Goal: Information Seeking & Learning: Check status

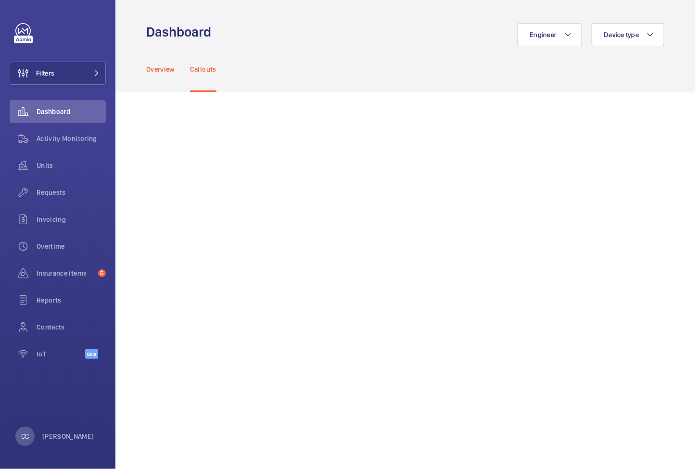
click at [167, 68] on p "Overview" at bounding box center [160, 69] width 28 height 10
click at [49, 76] on span "Filters" at bounding box center [45, 73] width 18 height 10
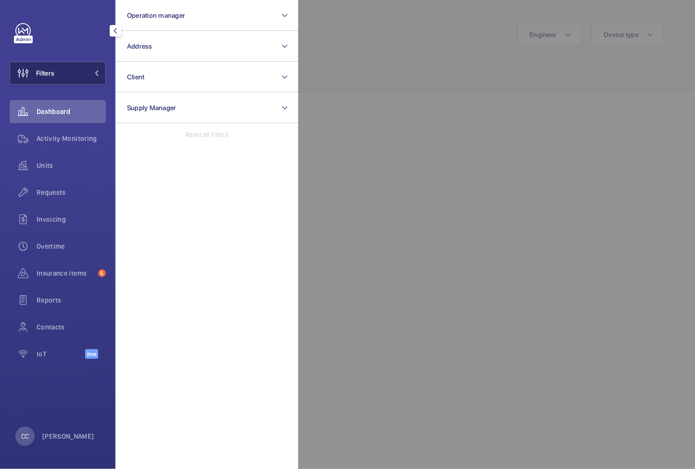
click at [49, 76] on span "Filters" at bounding box center [45, 73] width 18 height 10
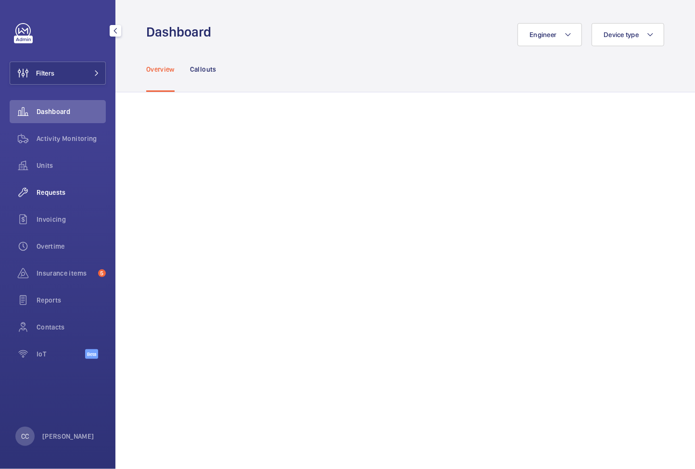
click at [49, 192] on span "Requests" at bounding box center [71, 193] width 69 height 10
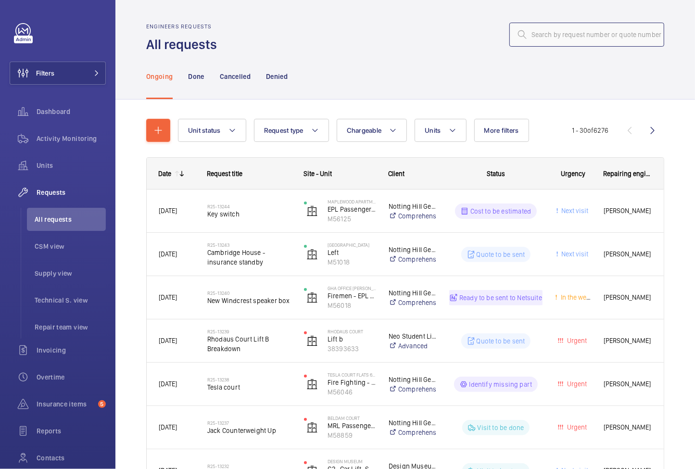
click at [544, 37] on input "text" at bounding box center [586, 35] width 155 height 24
paste input "R25-11573"
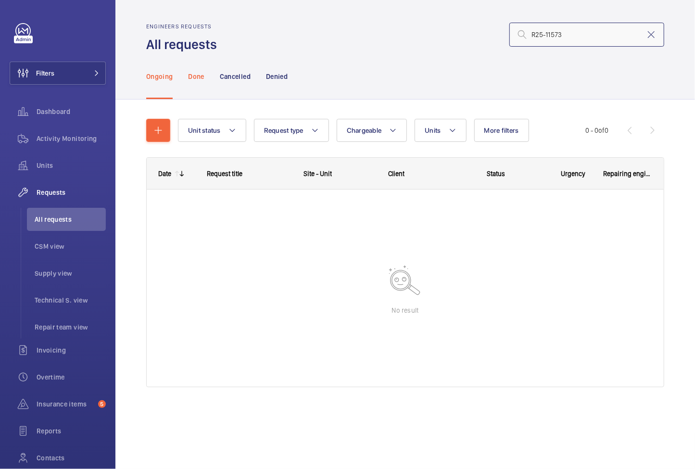
type input "R25-11573"
click at [197, 80] on p "Done" at bounding box center [196, 77] width 16 height 10
click at [233, 78] on p "Cancelled" at bounding box center [235, 77] width 31 height 10
click at [271, 78] on p "Denied" at bounding box center [277, 77] width 22 height 10
click at [160, 73] on p "Ongoing" at bounding box center [159, 77] width 26 height 10
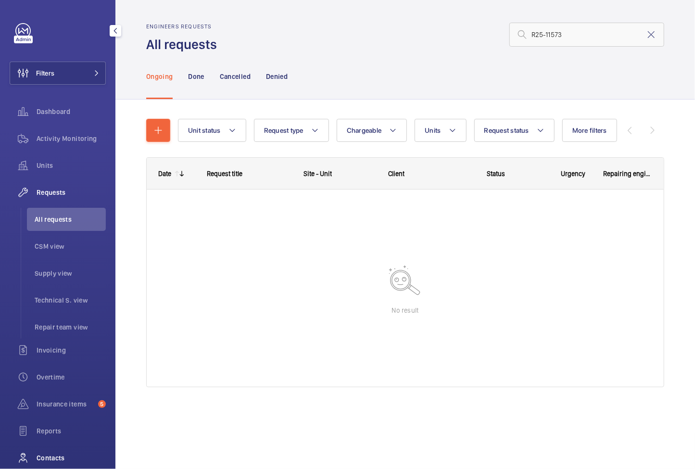
scroll to position [74, 0]
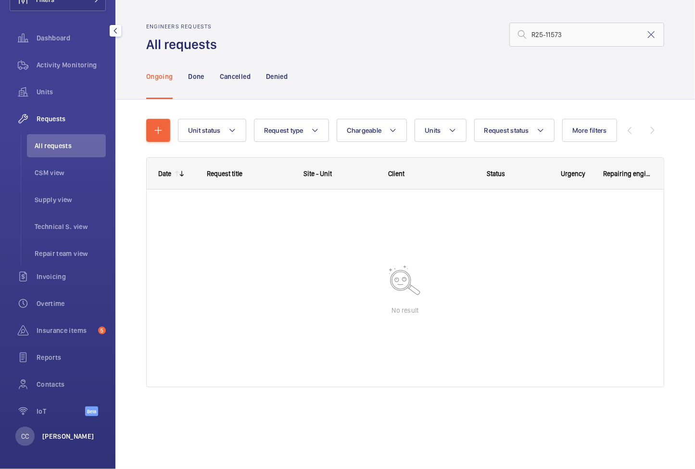
click at [50, 437] on p "[PERSON_NAME]" at bounding box center [68, 436] width 52 height 10
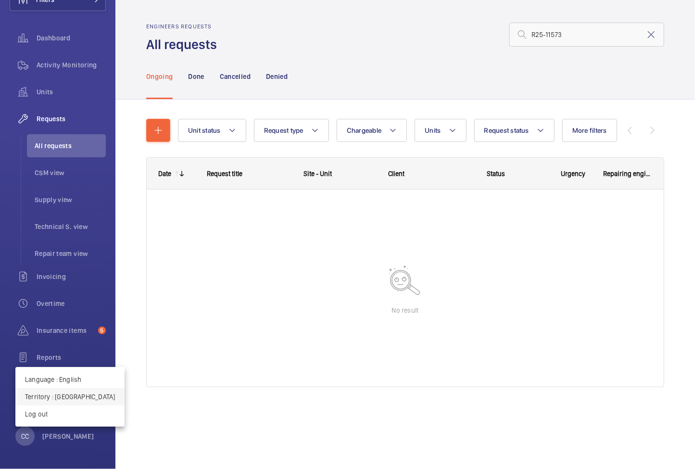
click at [63, 398] on p "Territory : United Kingdom" at bounding box center [70, 397] width 90 height 10
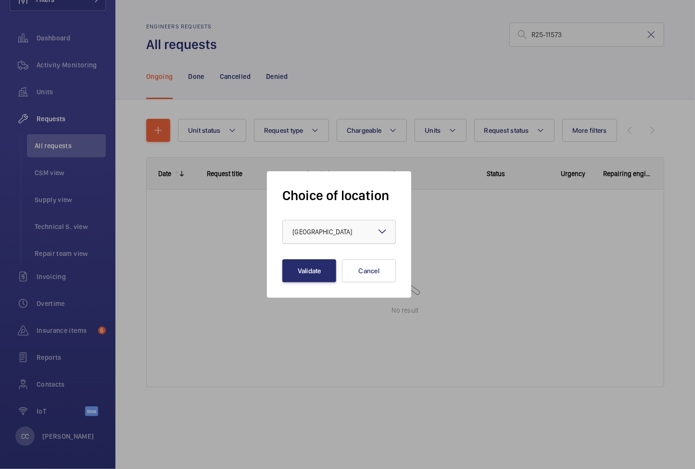
click at [312, 238] on div at bounding box center [339, 231] width 113 height 23
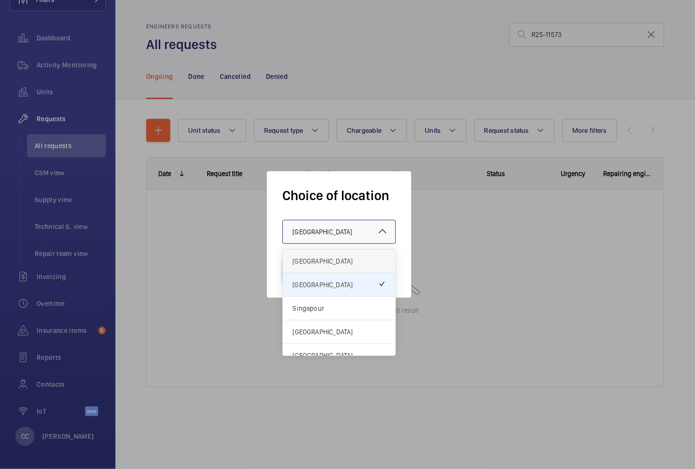
click at [312, 267] on div "[GEOGRAPHIC_DATA]" at bounding box center [339, 262] width 113 height 24
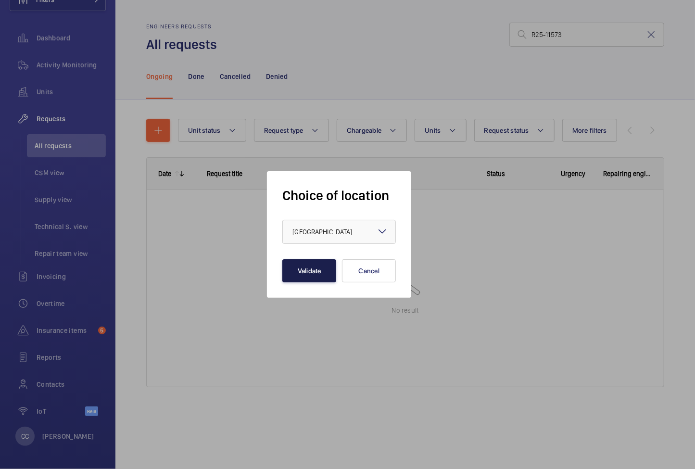
click at [312, 268] on button "Validate" at bounding box center [309, 270] width 54 height 23
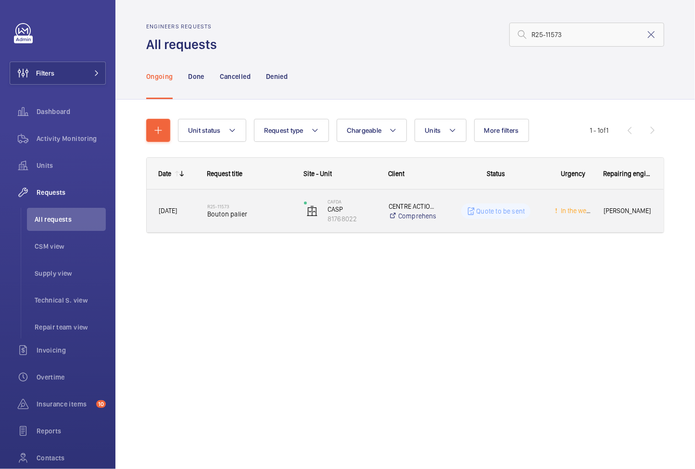
click at [272, 211] on span "Bouton palier" at bounding box center [249, 214] width 84 height 10
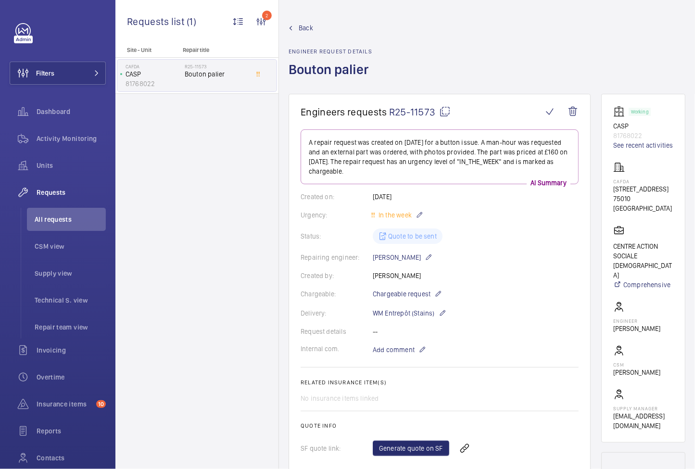
click at [586, 257] on wm-front-card "Engineers requests R25-11573 A repair request was created on [DATE] for a butto…" at bounding box center [439, 328] width 302 height 469
click at [304, 24] on span "Back" at bounding box center [306, 28] width 14 height 10
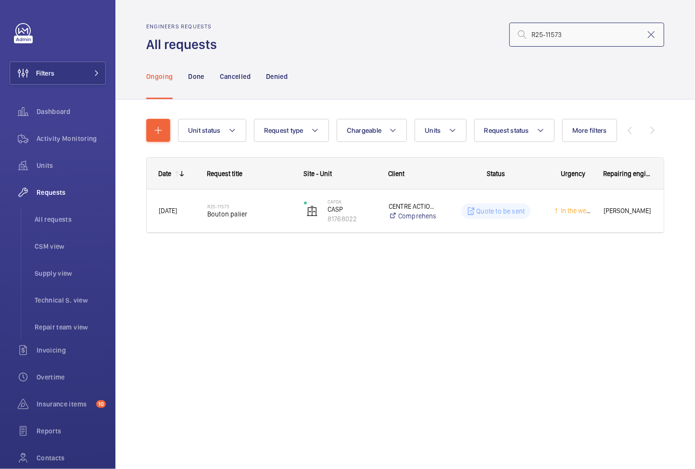
click at [556, 39] on input "R25-11573" at bounding box center [586, 35] width 155 height 24
paste input "60"
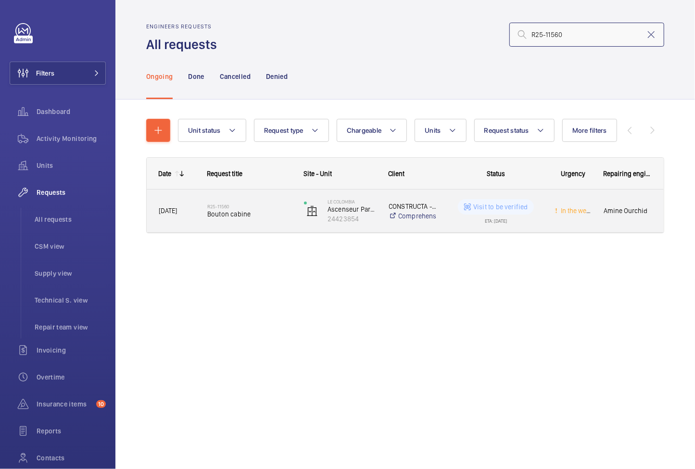
type input "R25-11560"
click at [277, 213] on span "Bouton cabine" at bounding box center [249, 214] width 84 height 10
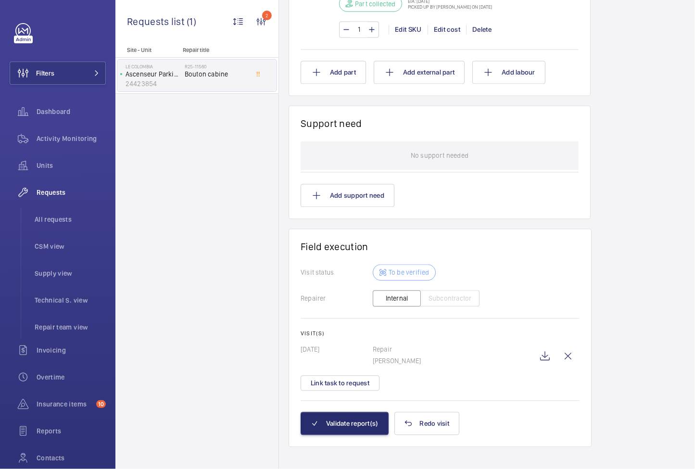
scroll to position [1042, 0]
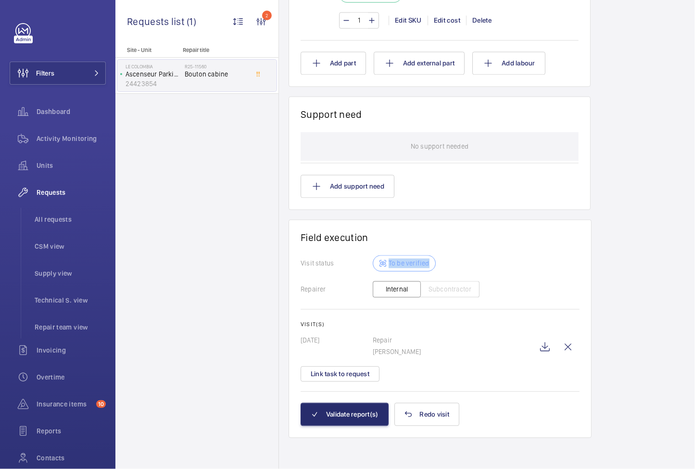
drag, startPoint x: 428, startPoint y: 262, endPoint x: 384, endPoint y: 262, distance: 44.2
click at [384, 262] on div "To be verified" at bounding box center [404, 263] width 63 height 16
copy p "To be verified"
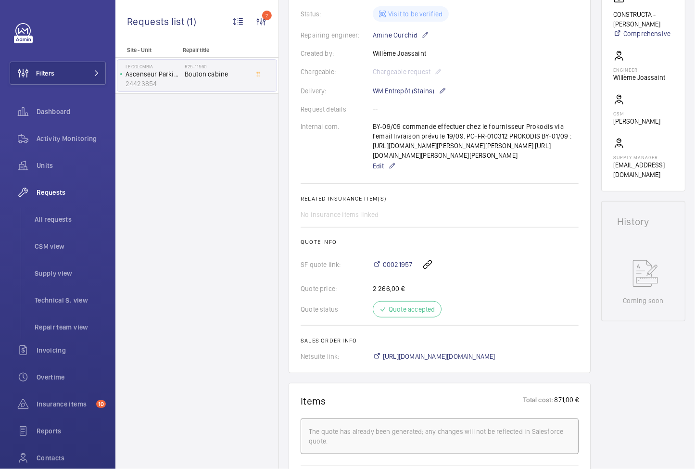
scroll to position [0, 0]
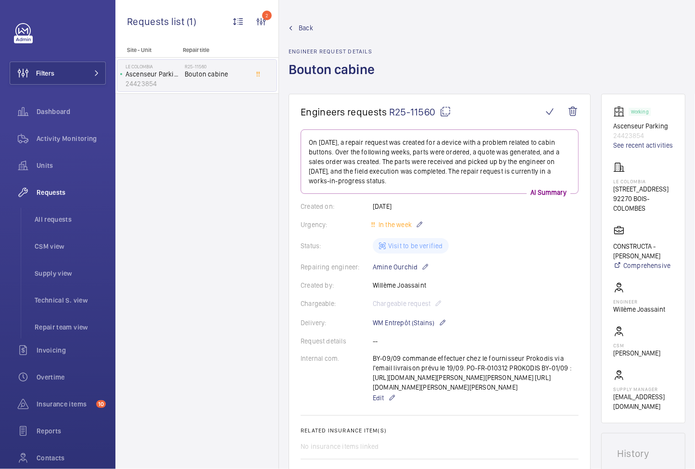
click at [298, 21] on wm-front-admin-header "Back Engineer request details [PERSON_NAME] cabine" at bounding box center [487, 47] width 416 height 94
click at [305, 24] on span "Back" at bounding box center [306, 28] width 14 height 10
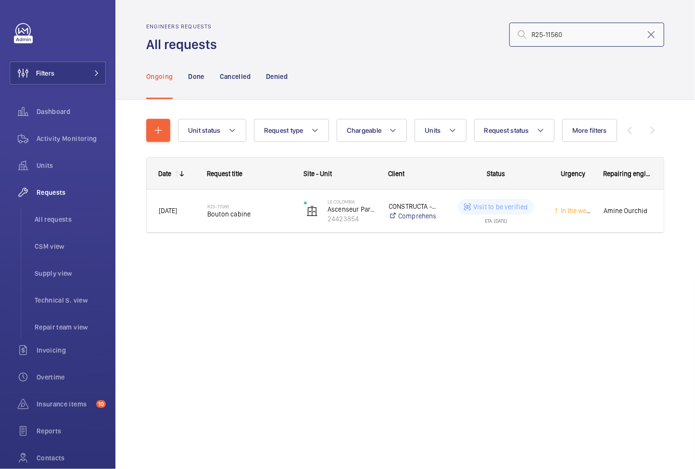
click at [545, 30] on input "R25-11560" at bounding box center [586, 35] width 155 height 24
paste input "52"
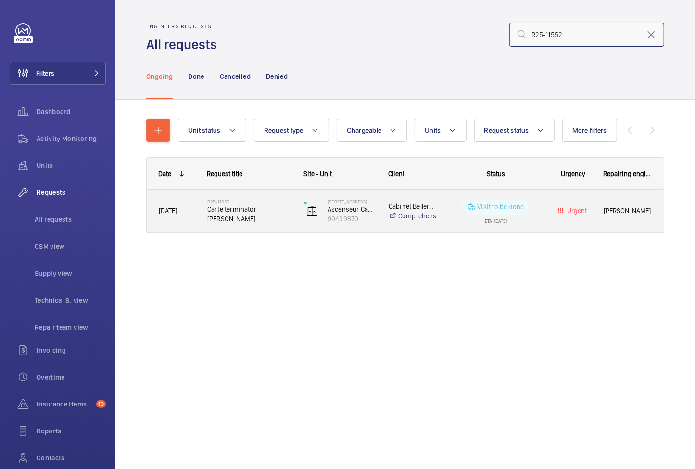
type input "R25-11552"
click at [269, 204] on h2 "R25-11552" at bounding box center [249, 202] width 84 height 6
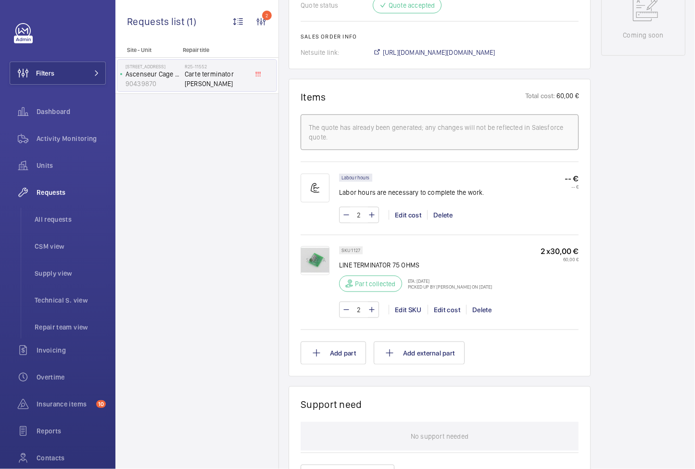
scroll to position [799, 0]
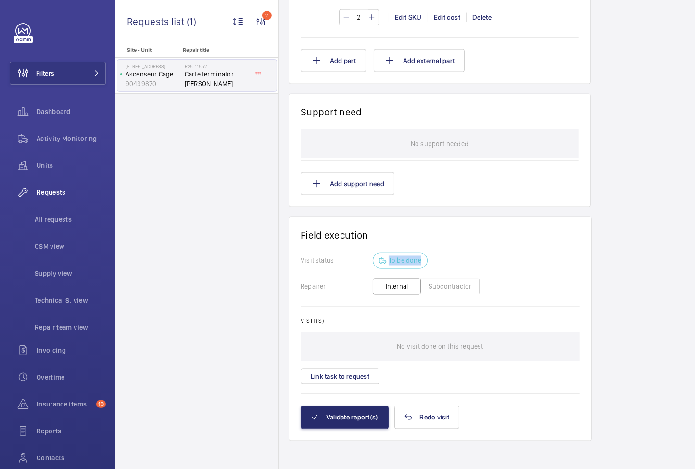
drag, startPoint x: 419, startPoint y: 258, endPoint x: 361, endPoint y: 257, distance: 58.7
click at [361, 257] on div "Visit status To be done" at bounding box center [439, 260] width 279 height 16
copy div "To be done"
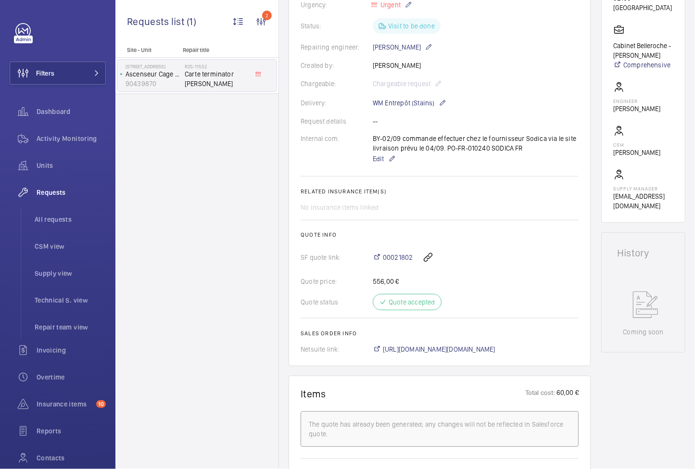
scroll to position [0, 0]
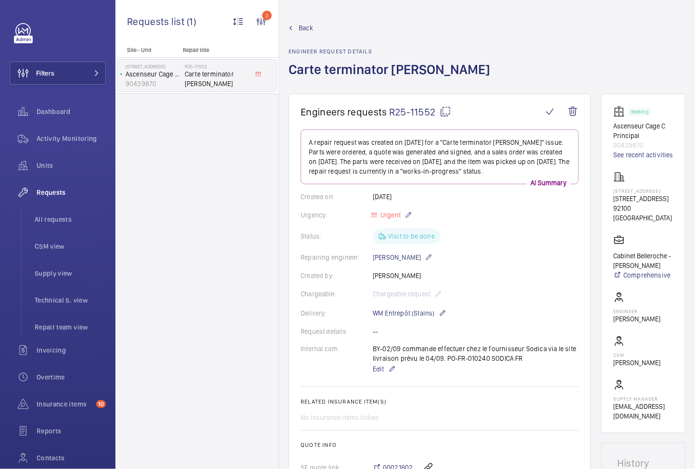
click at [303, 26] on span "Back" at bounding box center [306, 28] width 14 height 10
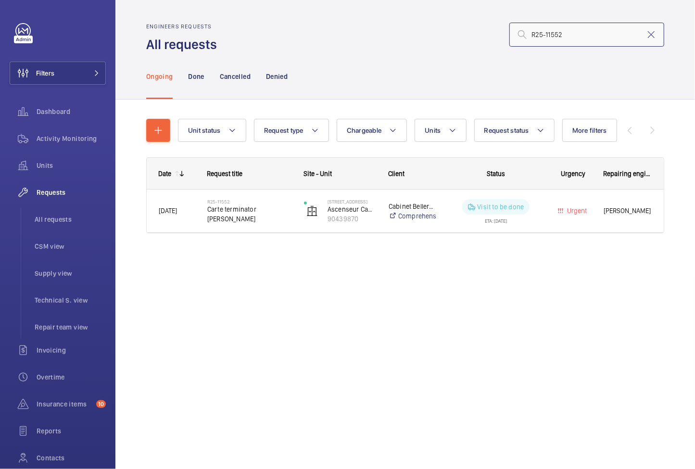
click at [586, 38] on input "R25-11552" at bounding box center [586, 35] width 155 height 24
paste input "4-12168"
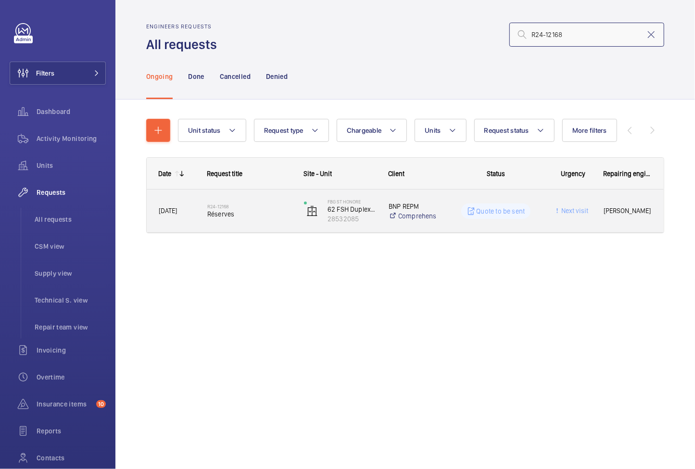
type input "R24-12168"
click at [248, 215] on span "Réserves" at bounding box center [249, 214] width 84 height 10
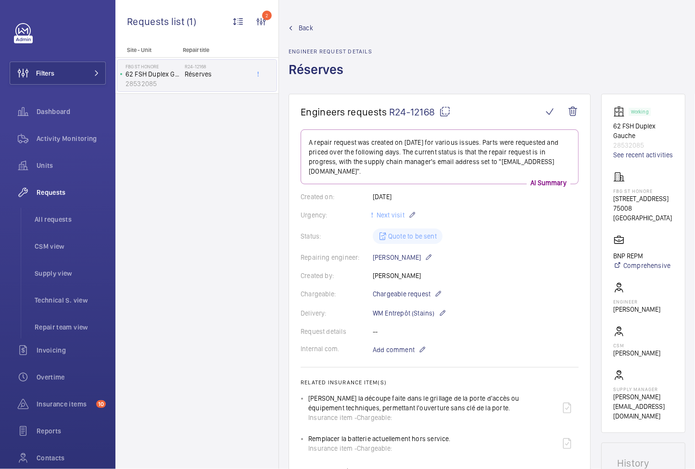
click at [297, 28] on link "Back" at bounding box center [330, 28] width 84 height 10
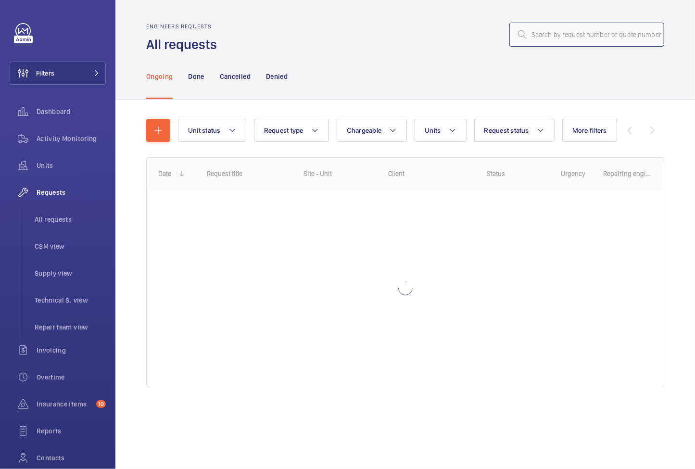
click at [586, 38] on input "text" at bounding box center [586, 35] width 155 height 24
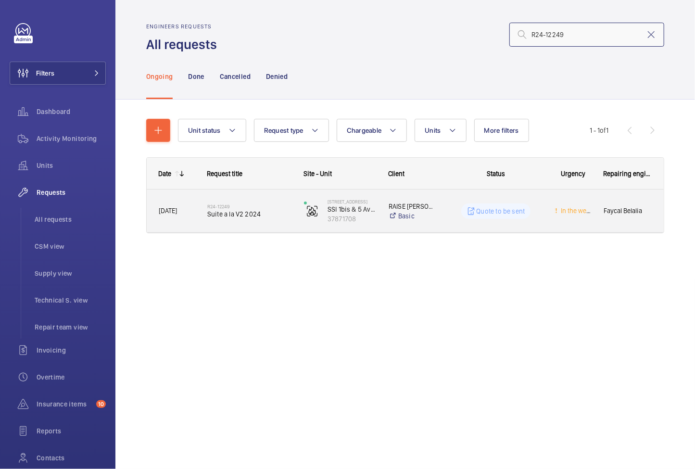
type input "R24-12249"
click at [260, 214] on span "Suite a la V2 2024" at bounding box center [249, 214] width 84 height 10
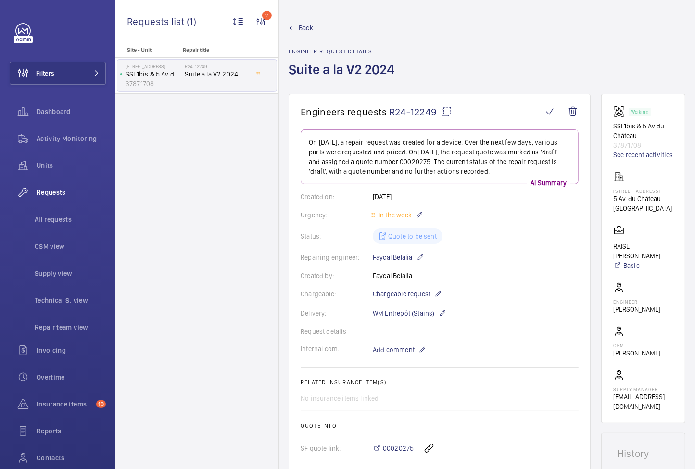
click at [309, 27] on span "Back" at bounding box center [306, 28] width 14 height 10
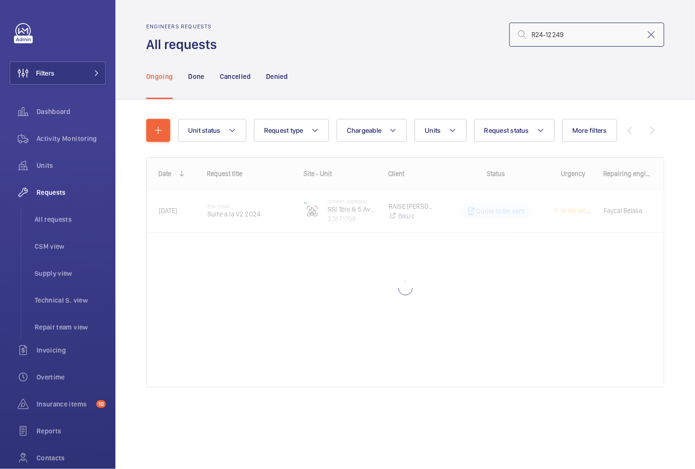
click at [578, 34] on input "R24-12249" at bounding box center [586, 35] width 155 height 24
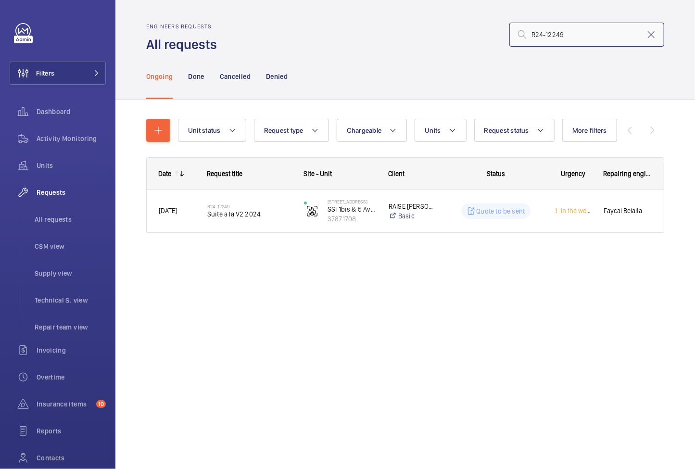
click at [578, 34] on input "R24-12249" at bounding box center [586, 35] width 155 height 24
paste input "453"
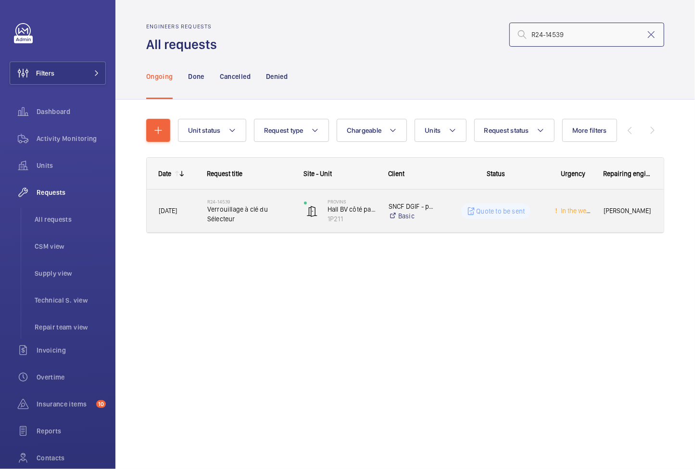
type input "R24-14539"
click at [458, 228] on div "Quote to be sent" at bounding box center [490, 211] width 105 height 35
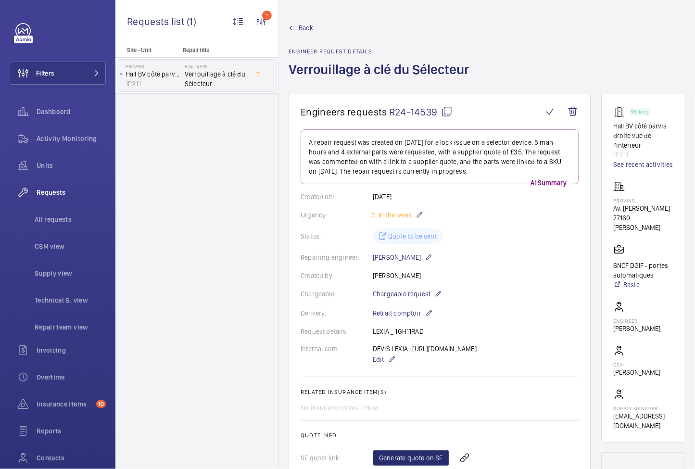
click at [303, 25] on span "Back" at bounding box center [306, 28] width 14 height 10
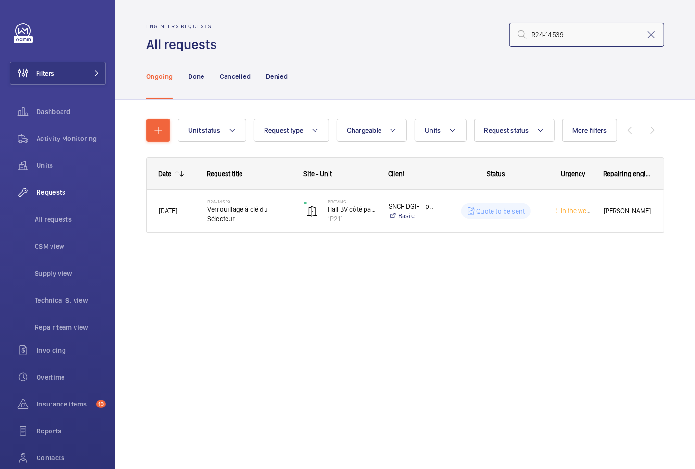
click at [548, 38] on input "R24-14539" at bounding box center [586, 35] width 155 height 24
paste input "5-08437"
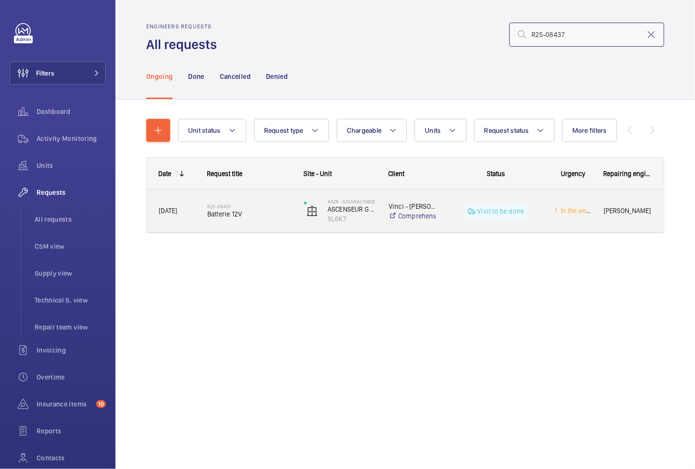
type input "R25-08437"
click at [271, 217] on span "Batterie 12V" at bounding box center [249, 214] width 84 height 10
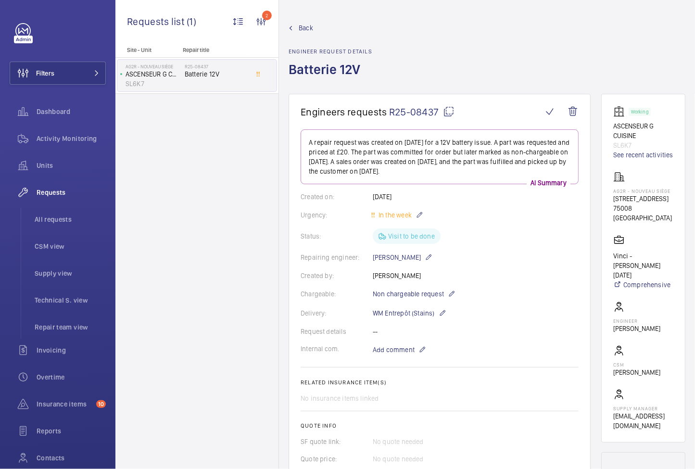
click at [305, 31] on span "Back" at bounding box center [306, 28] width 14 height 10
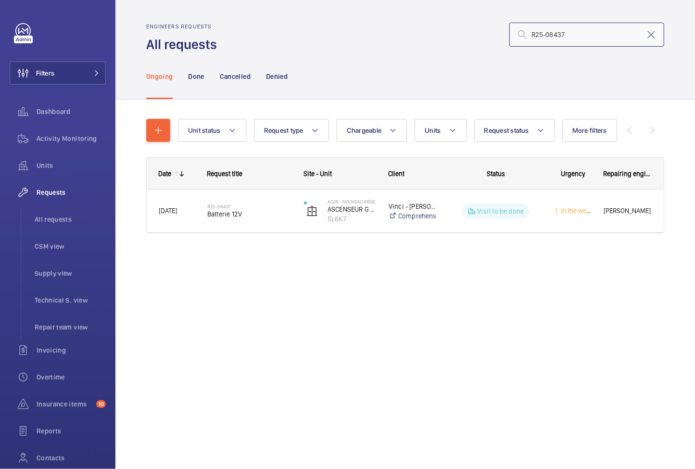
click at [576, 36] on input "R25-08437" at bounding box center [586, 35] width 155 height 24
paste input "138"
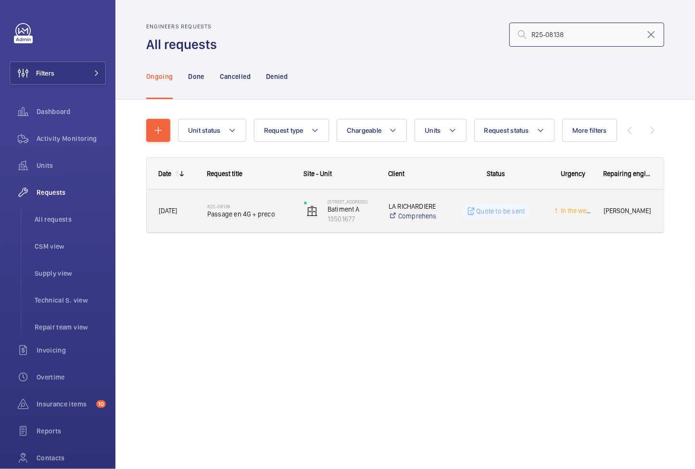
type input "R25-08138"
click at [284, 223] on div "R25-08138 Passage en 4G + preco" at bounding box center [249, 211] width 84 height 28
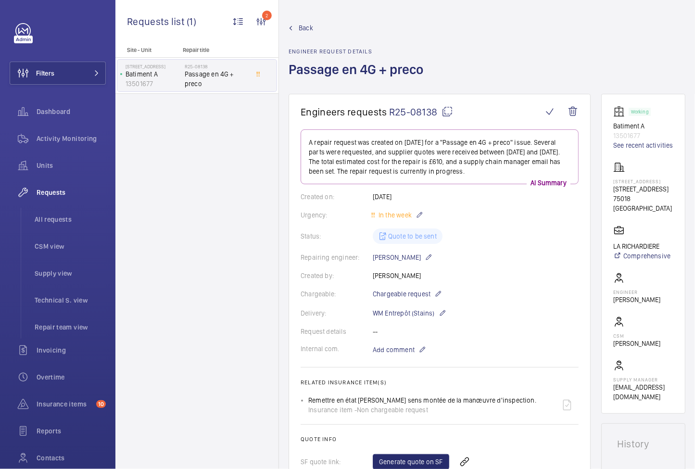
click at [299, 30] on span "Back" at bounding box center [306, 28] width 14 height 10
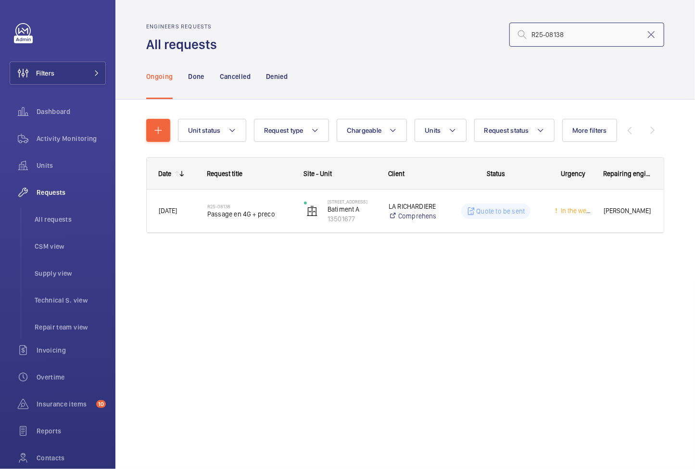
click at [542, 34] on input "R25-08138" at bounding box center [586, 35] width 155 height 24
paste input "7331"
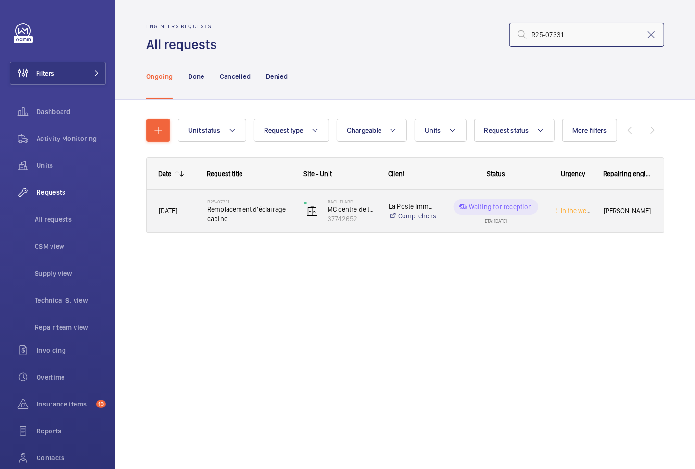
type input "R25-07331"
click at [277, 216] on span "Remplacement d'éclairage cabine" at bounding box center [249, 213] width 84 height 19
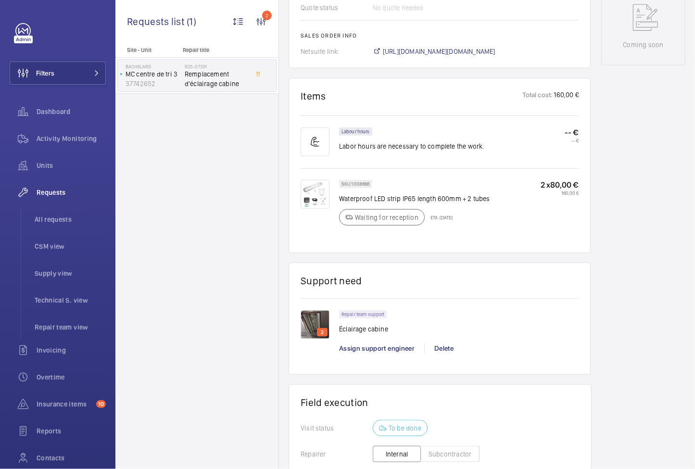
scroll to position [651, 0]
